Goal: Navigation & Orientation: Find specific page/section

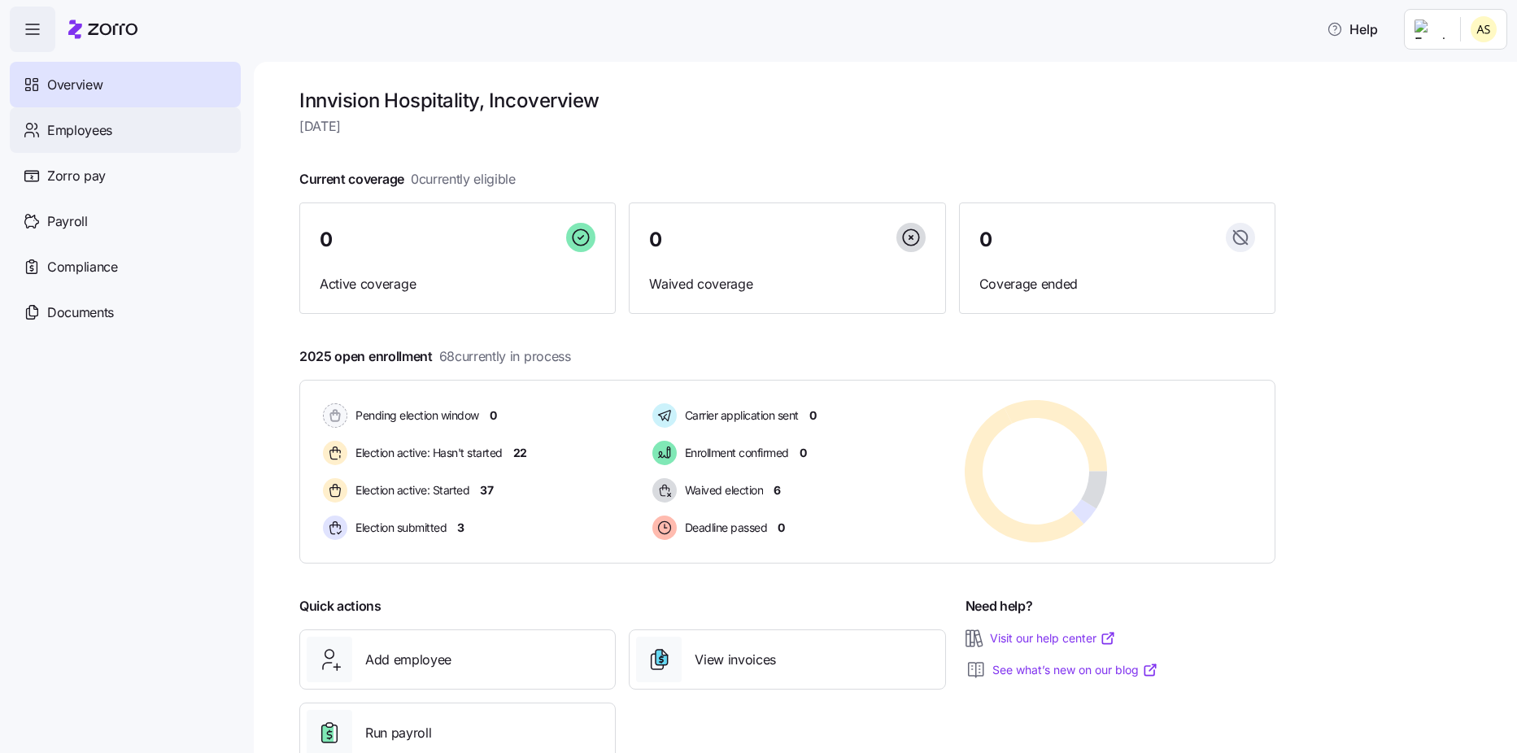
click at [107, 136] on span "Employees" at bounding box center [79, 130] width 65 height 20
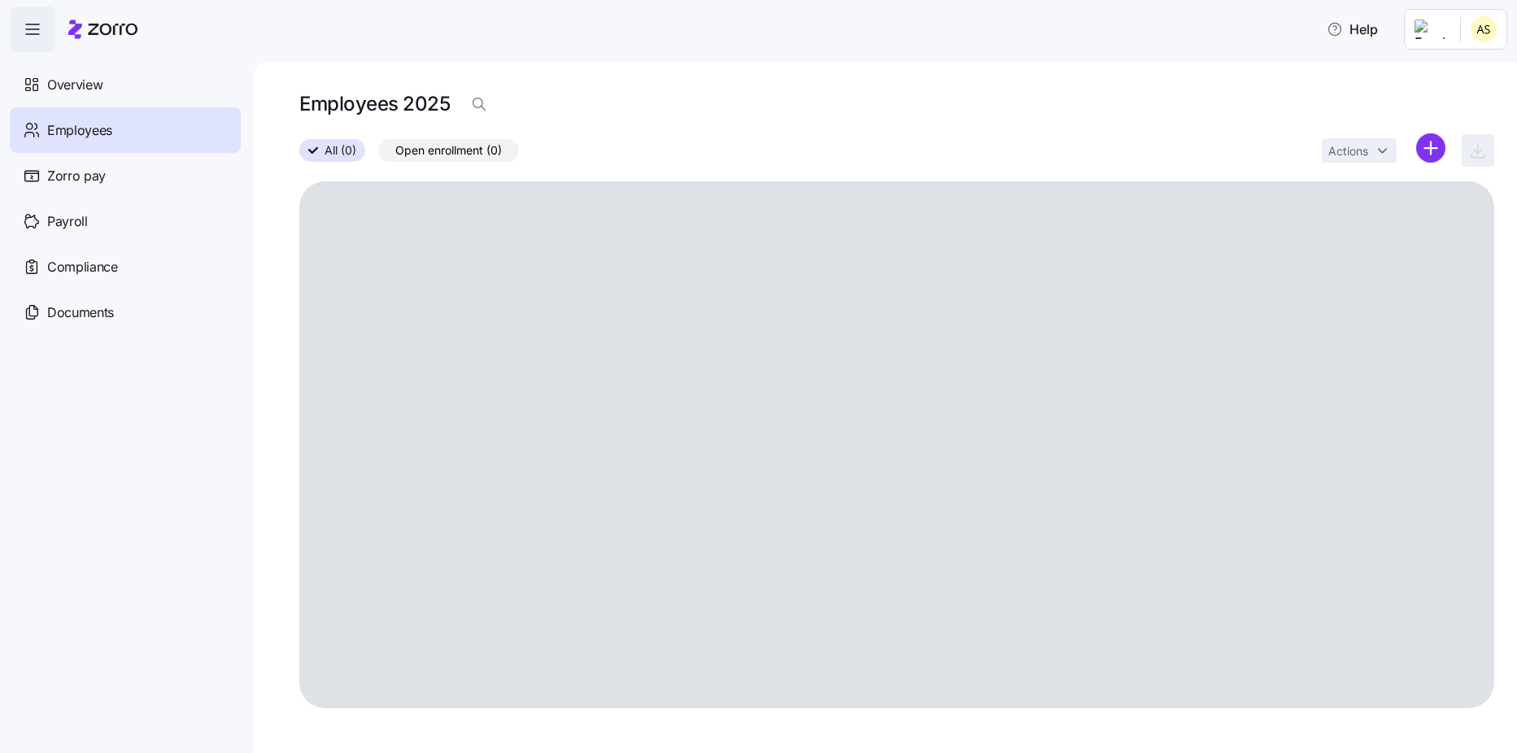
click at [99, 91] on span "Overview" at bounding box center [74, 85] width 55 height 20
